Goal: Find specific page/section: Find specific page/section

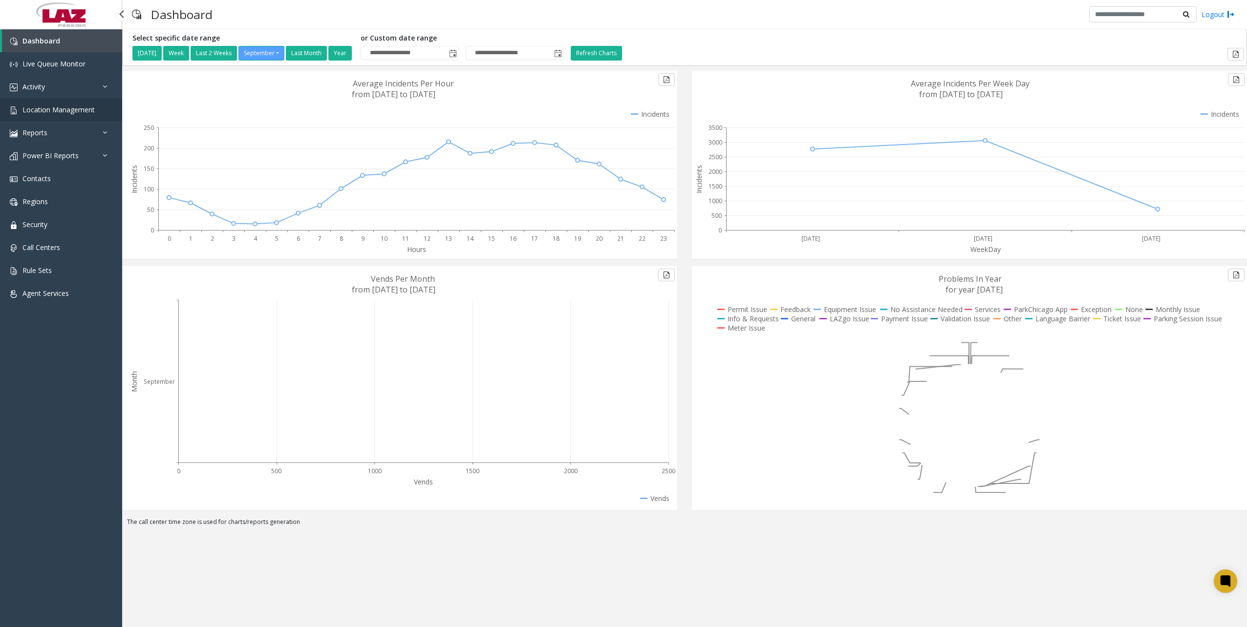
click at [57, 108] on span "Location Management" at bounding box center [58, 109] width 72 height 9
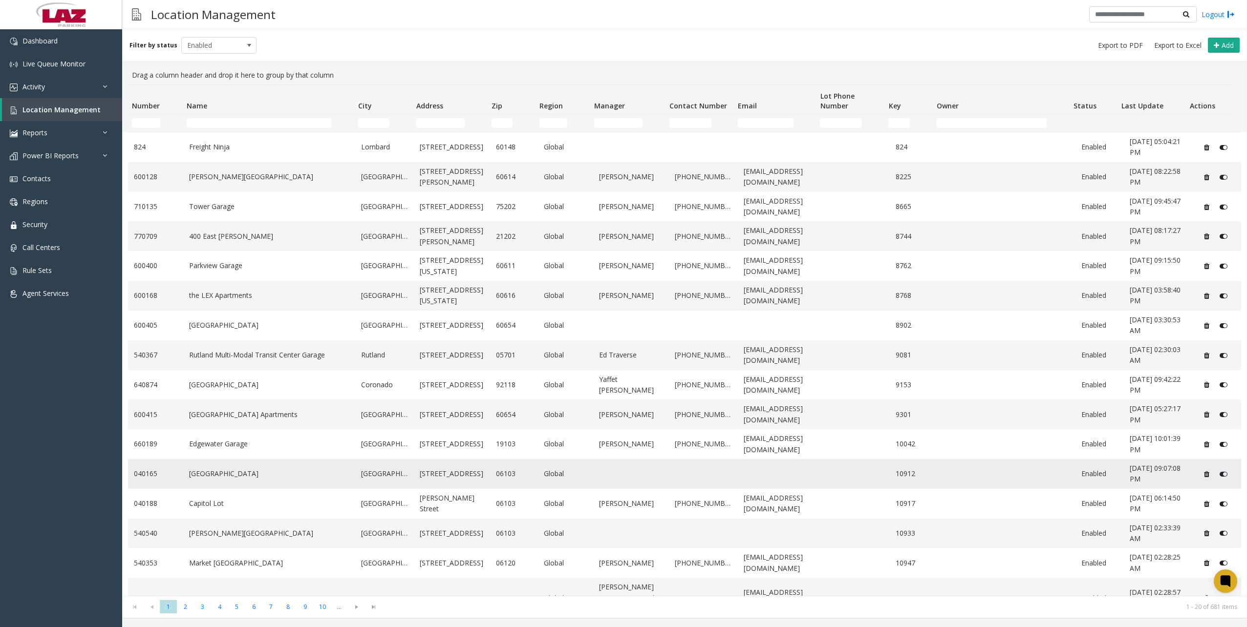
click at [179, 459] on td "040165" at bounding box center [155, 474] width 55 height 30
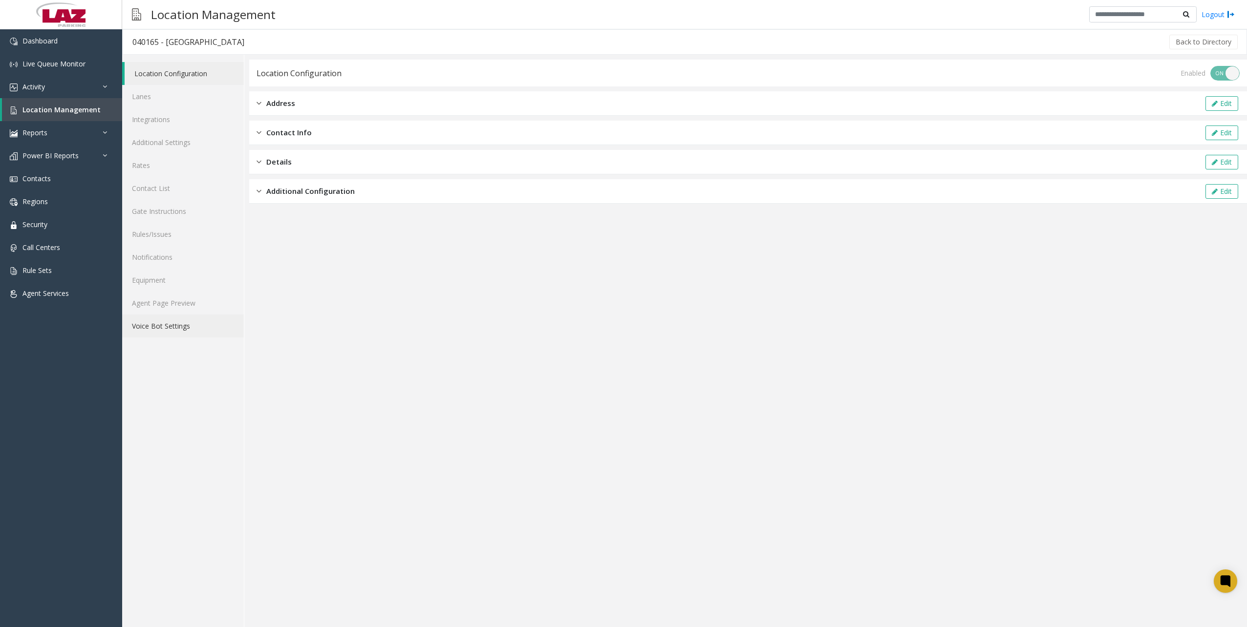
click at [177, 328] on link "Voice Bot Settings" at bounding box center [183, 326] width 122 height 23
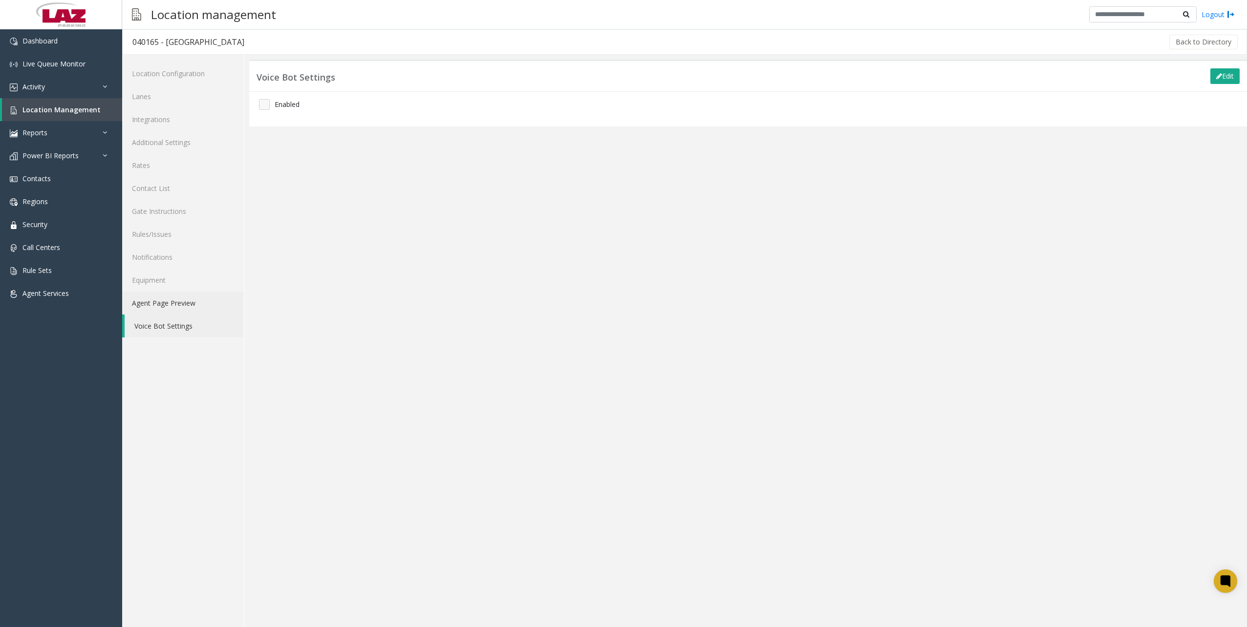
click at [187, 312] on link "Agent Page Preview" at bounding box center [183, 303] width 122 height 23
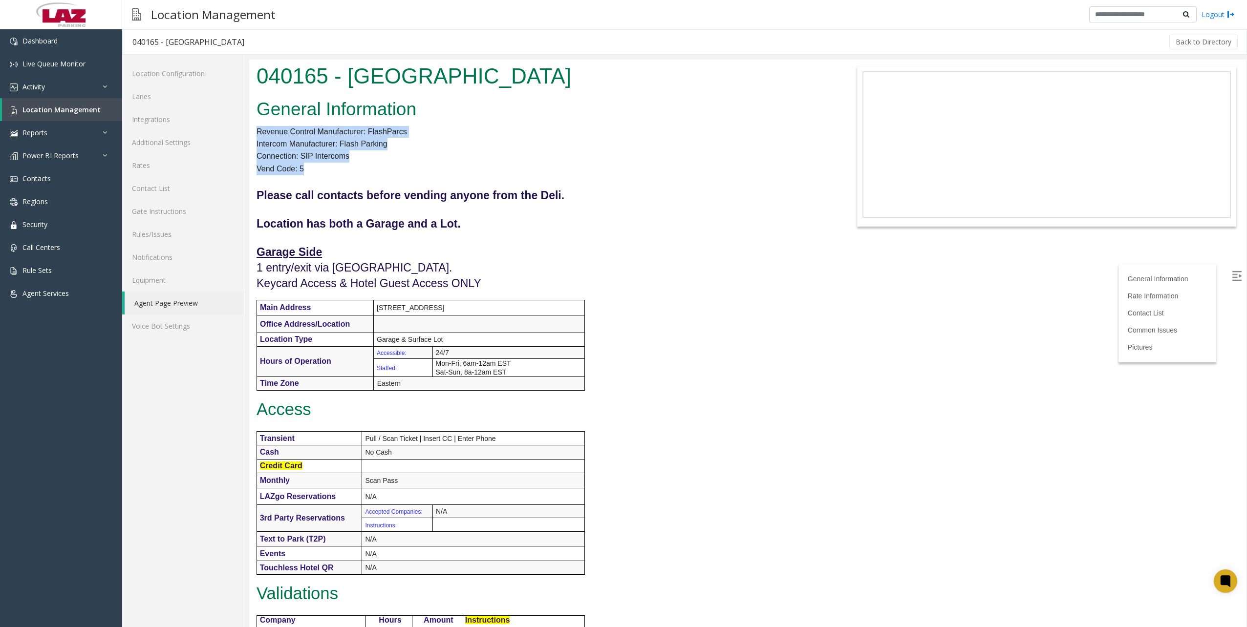
drag, startPoint x: 255, startPoint y: 132, endPoint x: 324, endPoint y: 174, distance: 80.9
click at [324, 174] on div "General Information Revenue Control Manufacturer: FlashParcs Intercom Manufactu…" at bounding box center [540, 485] width 582 height 780
drag, startPoint x: 824, startPoint y: 401, endPoint x: 950, endPoint y: 579, distance: 218.0
click at [824, 403] on div "General Information Revenue Control Manufacturer: FlashParcs Intercom Manufactu…" at bounding box center [540, 485] width 582 height 780
click at [337, 165] on p "Vend Code: 5" at bounding box center [540, 169] width 567 height 13
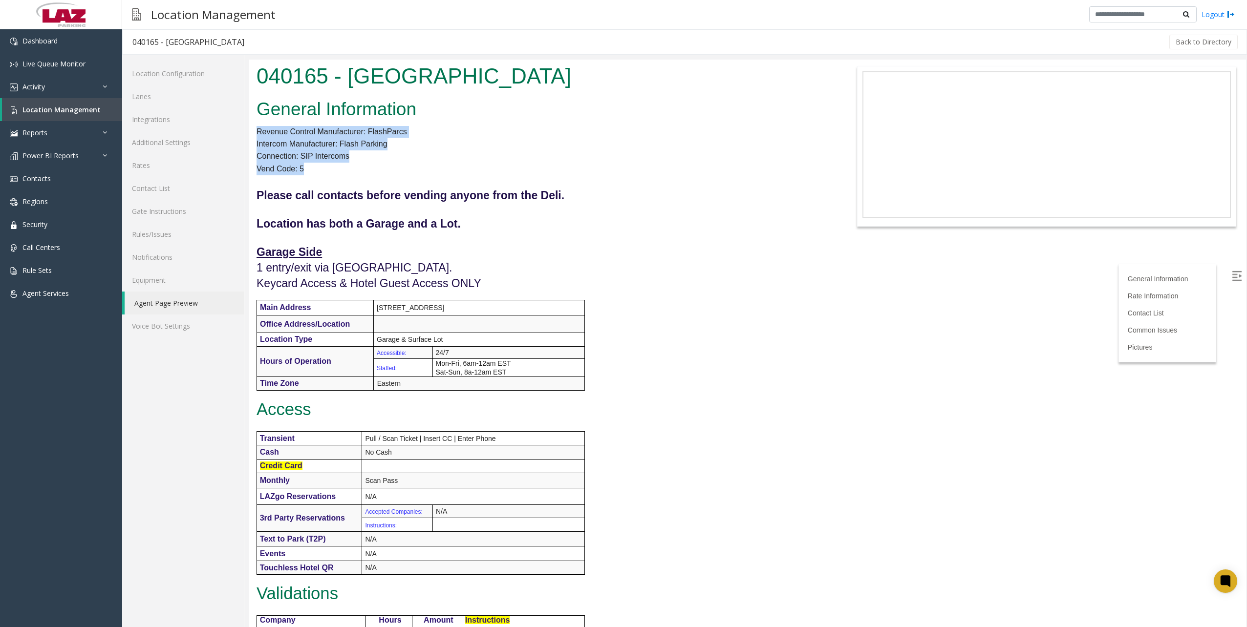
drag, startPoint x: 249, startPoint y: 132, endPoint x: 317, endPoint y: 163, distance: 74.8
click at [317, 163] on div "General Information Revenue Control Manufacturer: FlashParcs Intercom Manufactu…" at bounding box center [540, 485] width 582 height 780
drag, startPoint x: 909, startPoint y: 374, endPoint x: 915, endPoint y: 378, distance: 7.0
click at [911, 376] on body "040165 - [GEOGRAPHIC_DATA] General Information Revenue Control Manufacturer: Fl…" at bounding box center [747, 344] width 997 height 568
